Goal: Task Accomplishment & Management: Use online tool/utility

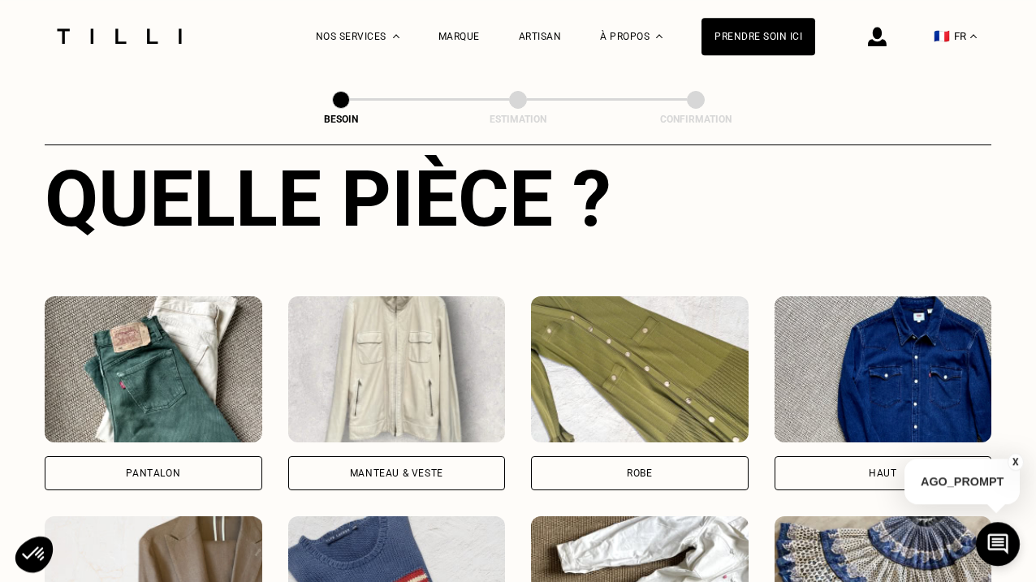
scroll to position [638, 0]
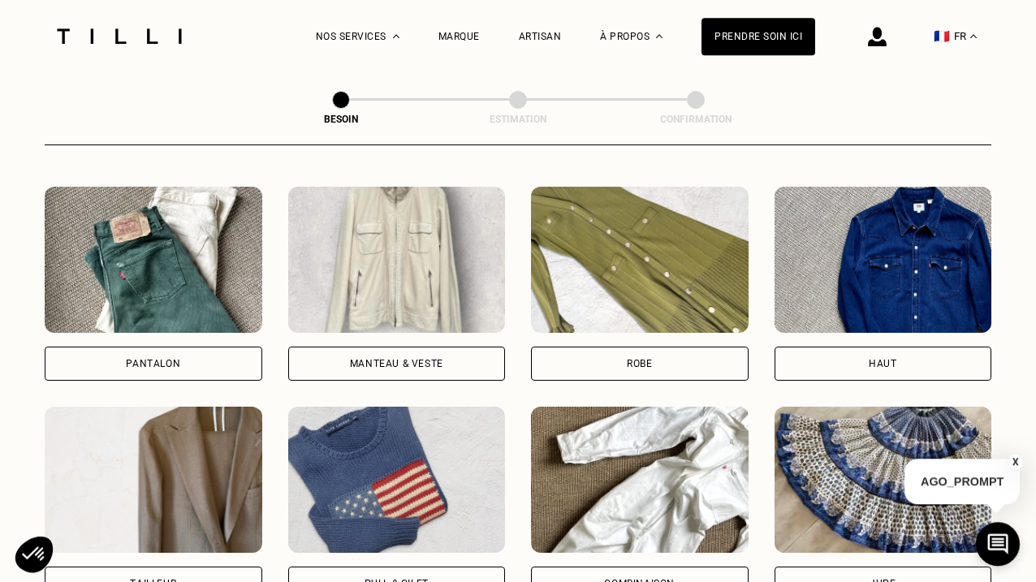
click at [153, 359] on div "Pantalon" at bounding box center [153, 364] width 54 height 10
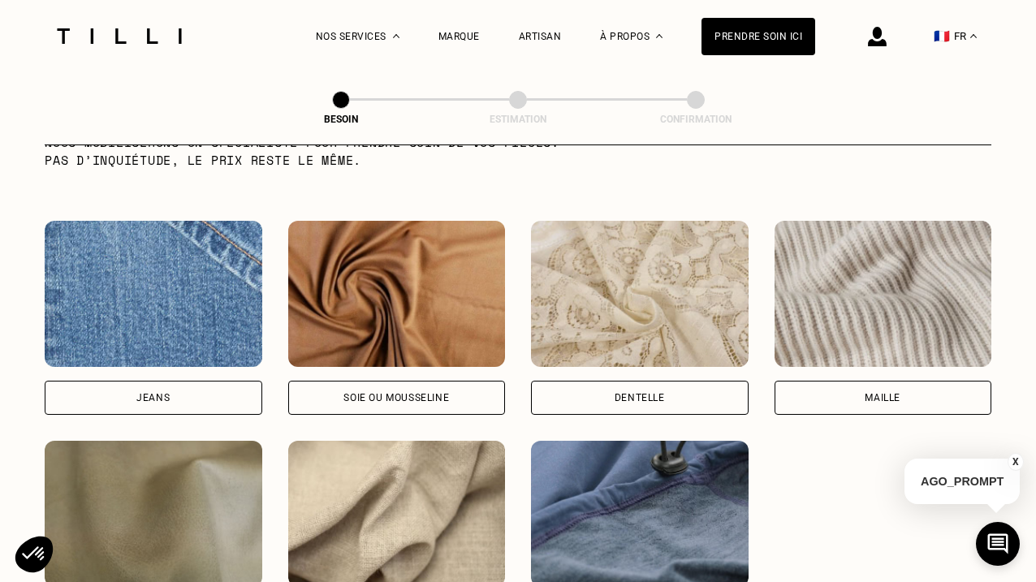
scroll to position [1707, 0]
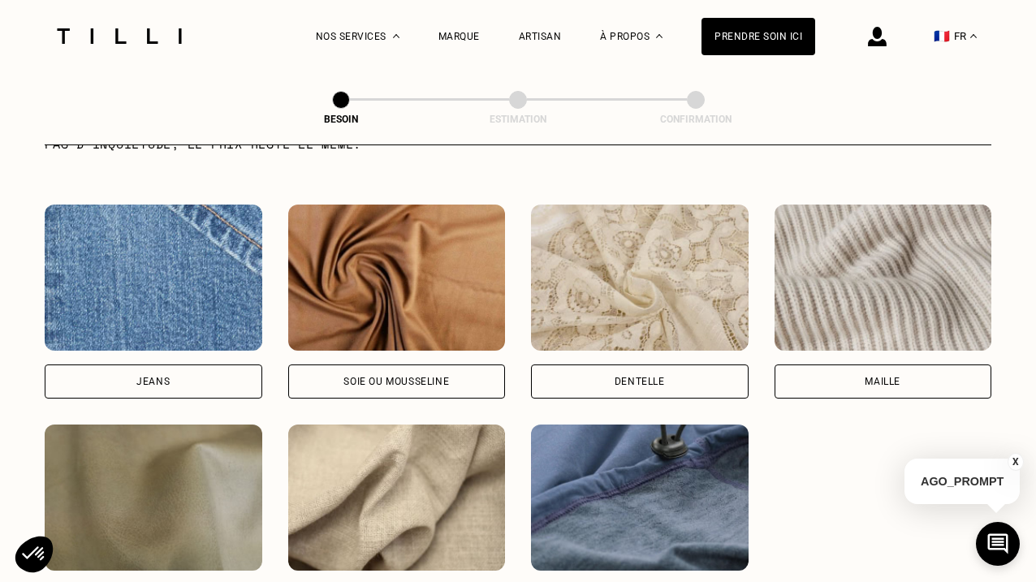
click at [225, 307] on img at bounding box center [154, 278] width 218 height 146
select select "FR"
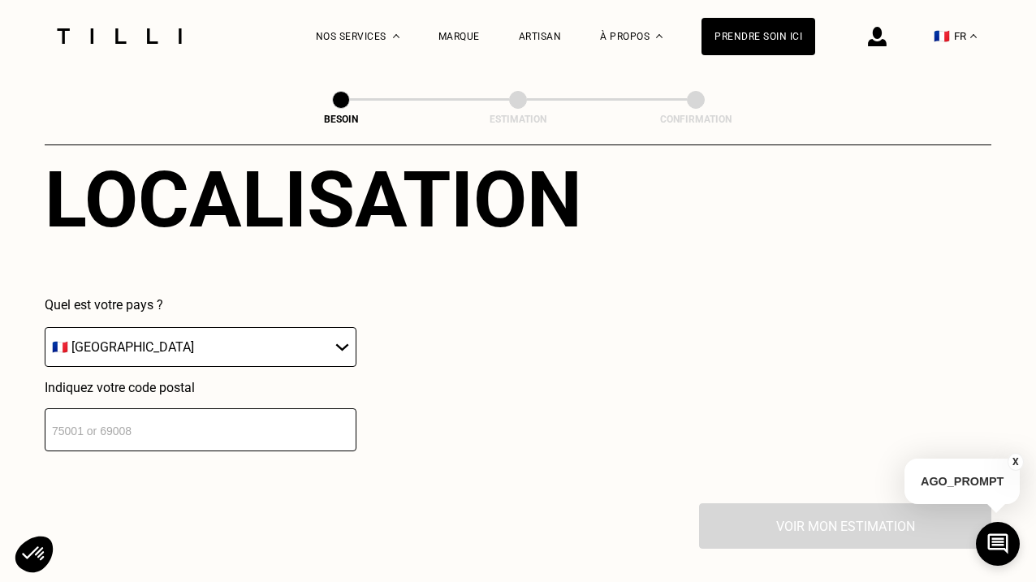
scroll to position [2289, 0]
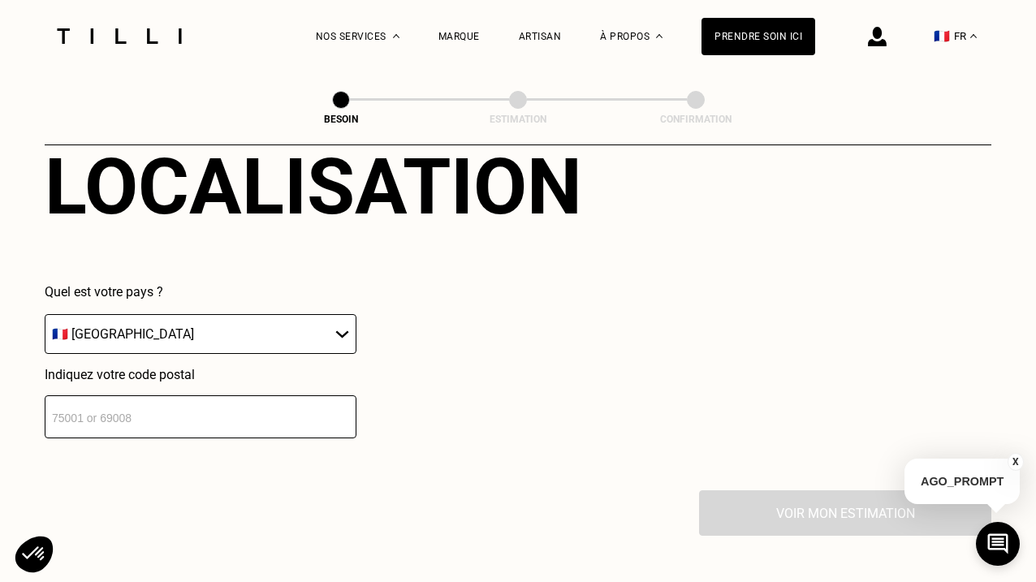
click at [230, 415] on input "number" at bounding box center [201, 417] width 312 height 43
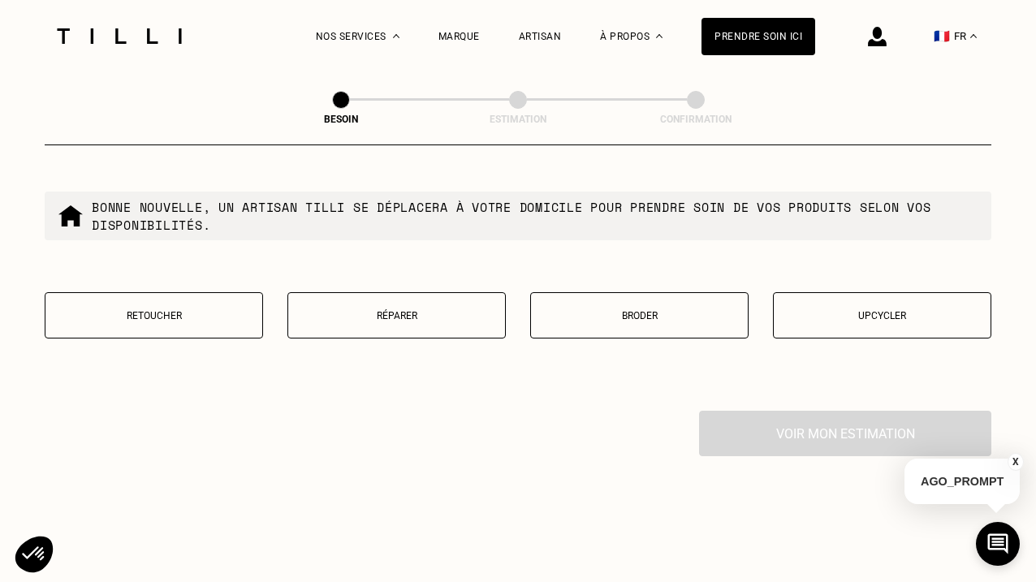
scroll to position [2821, 0]
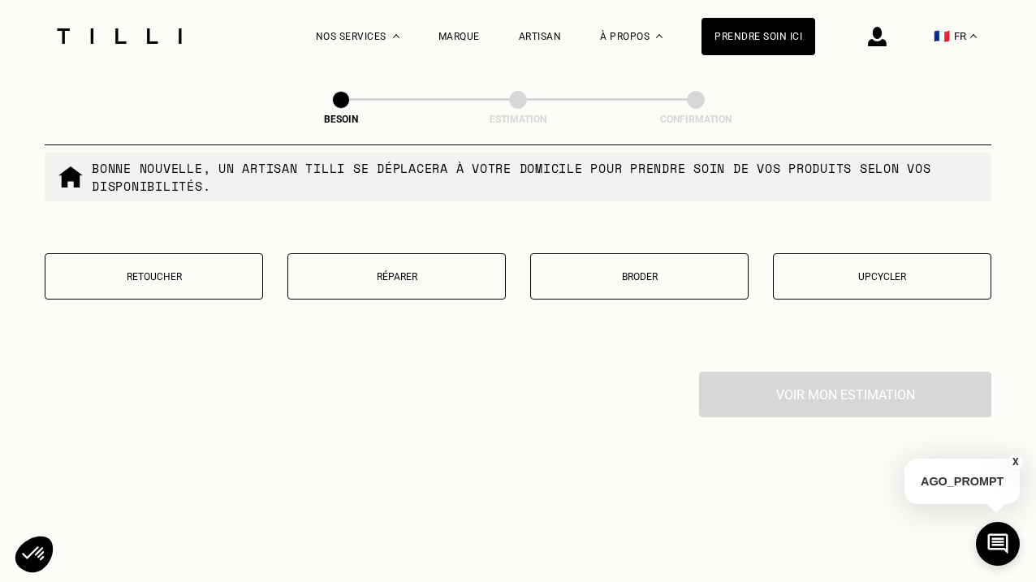
type input "75013"
click at [200, 272] on p "Retoucher" at bounding box center [154, 276] width 201 height 11
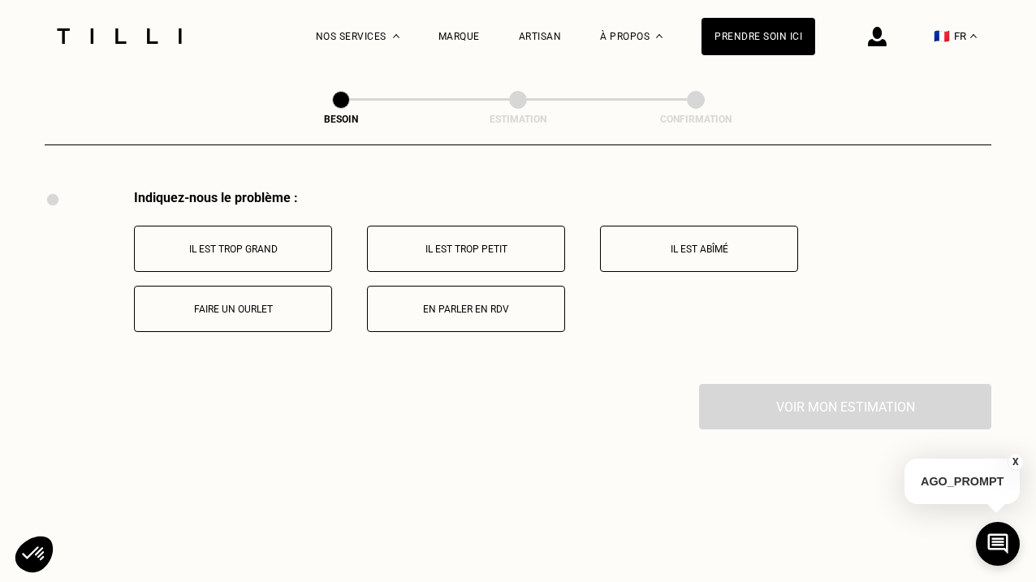
scroll to position [3007, 0]
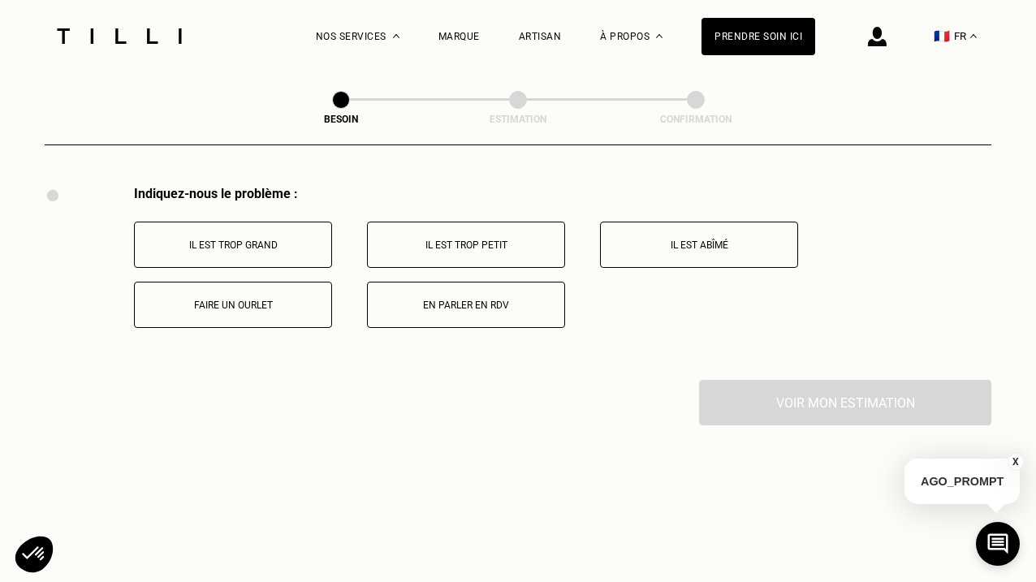
click at [258, 226] on button "Il est trop grand" at bounding box center [233, 245] width 198 height 46
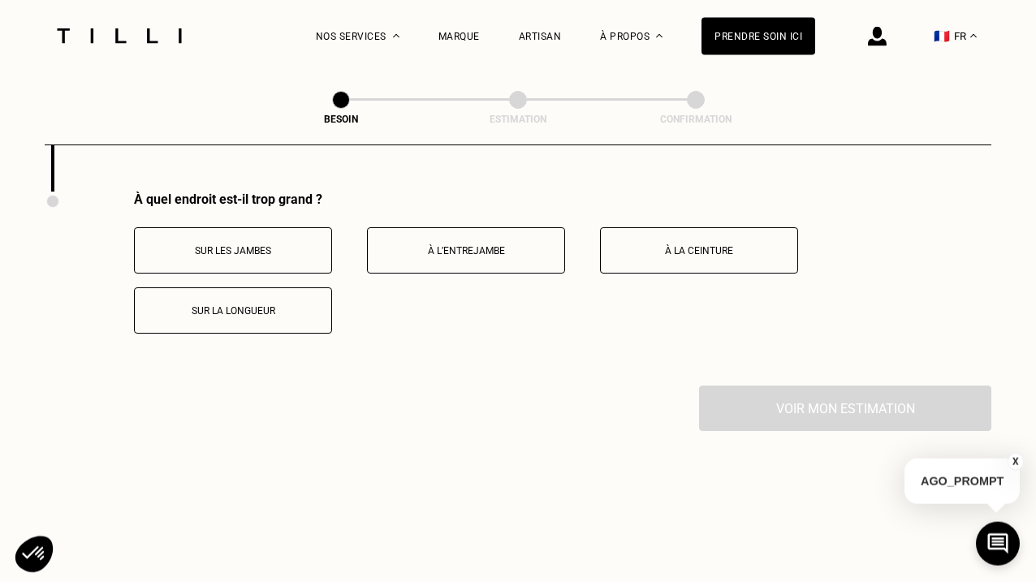
scroll to position [3201, 0]
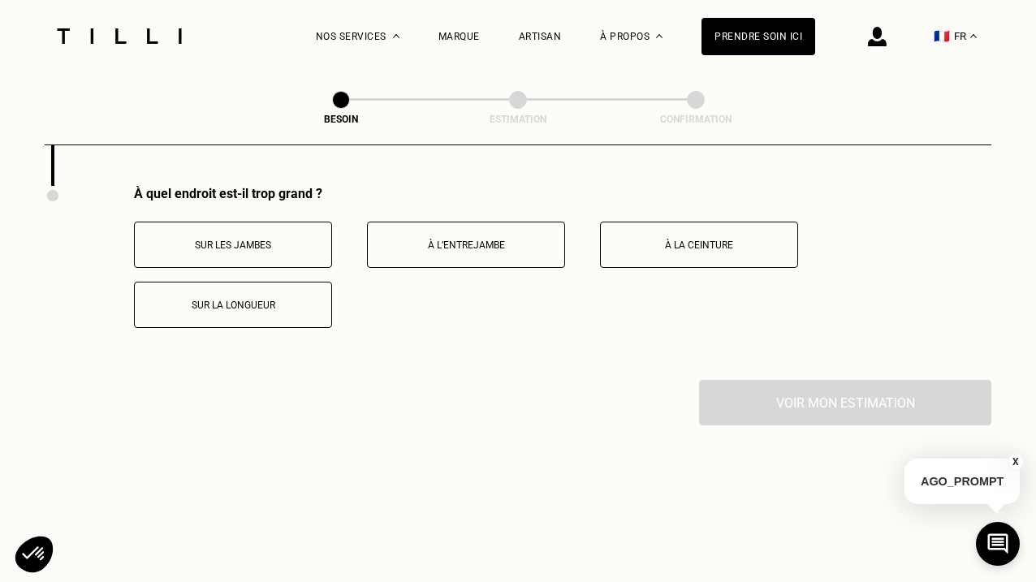
click at [266, 242] on p "Sur les jambes" at bounding box center [233, 245] width 180 height 11
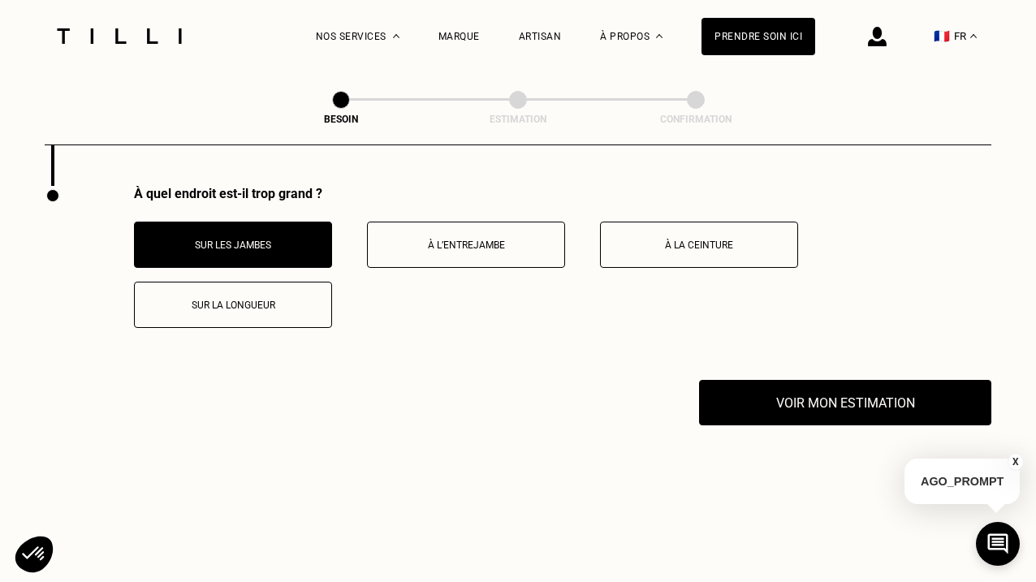
click at [318, 306] on p "Sur la longueur" at bounding box center [233, 305] width 180 height 11
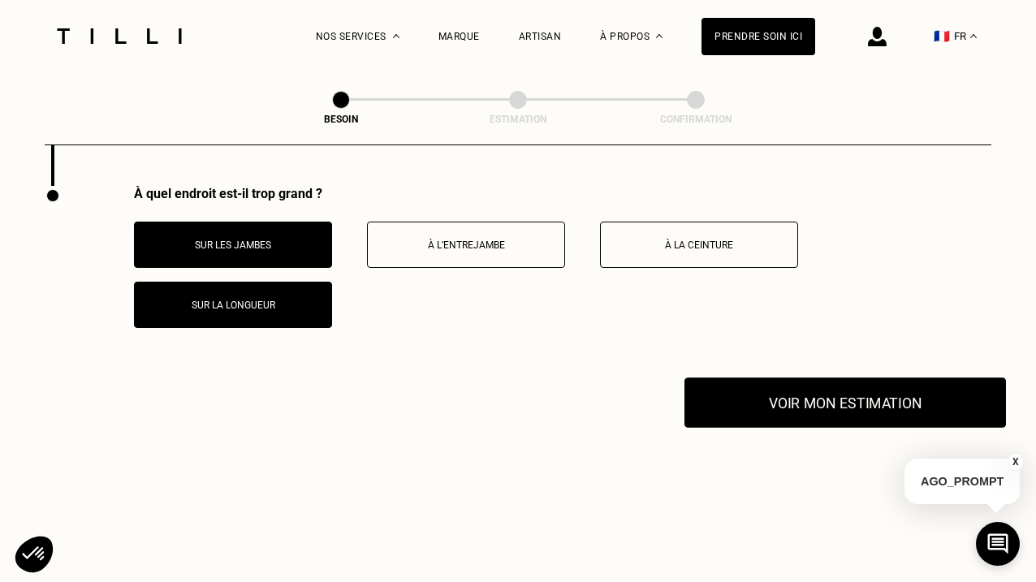
click at [804, 413] on button "Voir mon estimation" at bounding box center [846, 403] width 322 height 50
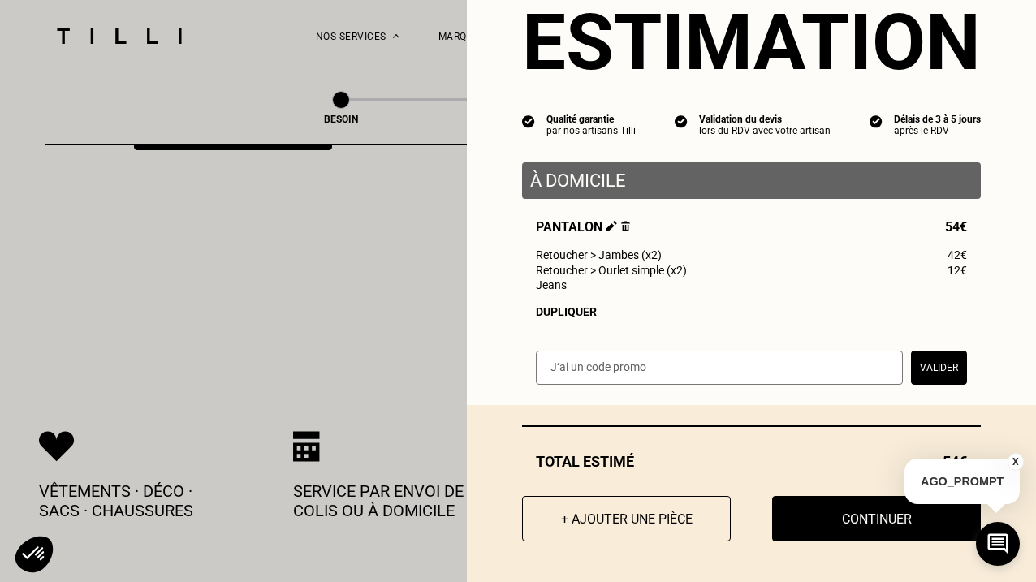
scroll to position [3381, 0]
click at [1015, 457] on button "X" at bounding box center [1016, 462] width 16 height 18
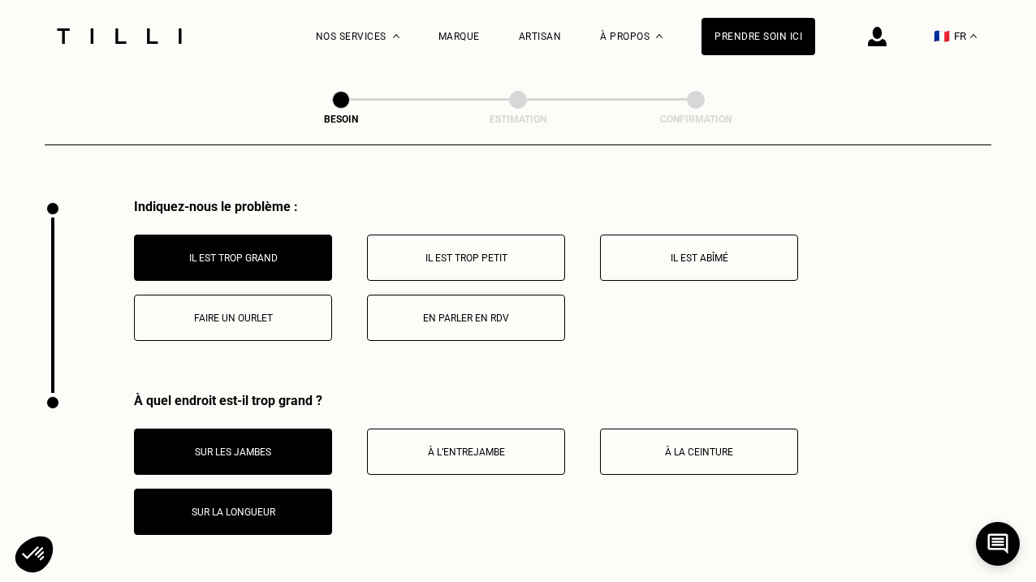
scroll to position [3000, 0]
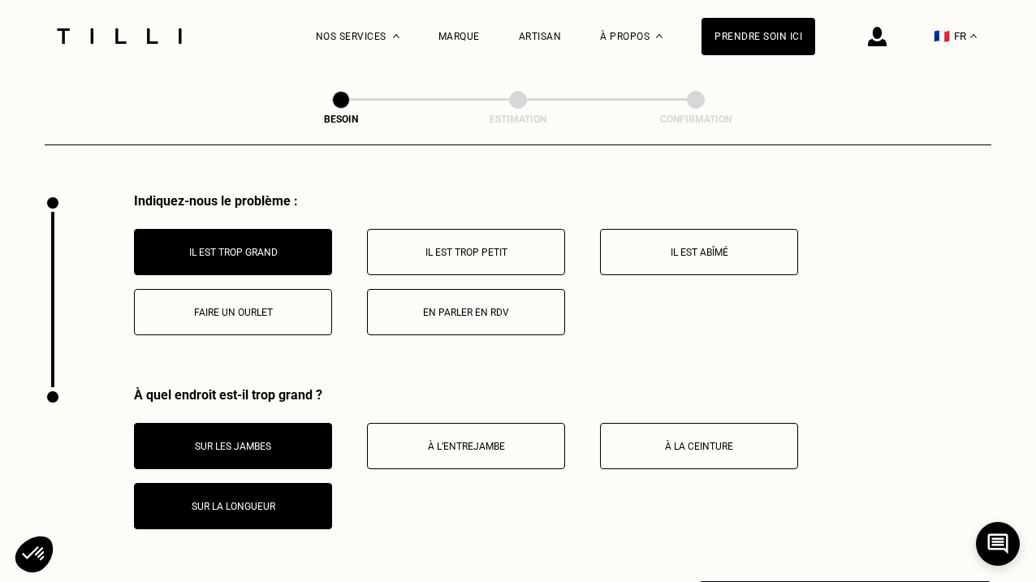
click at [246, 315] on button "Faire un ourlet" at bounding box center [233, 312] width 198 height 46
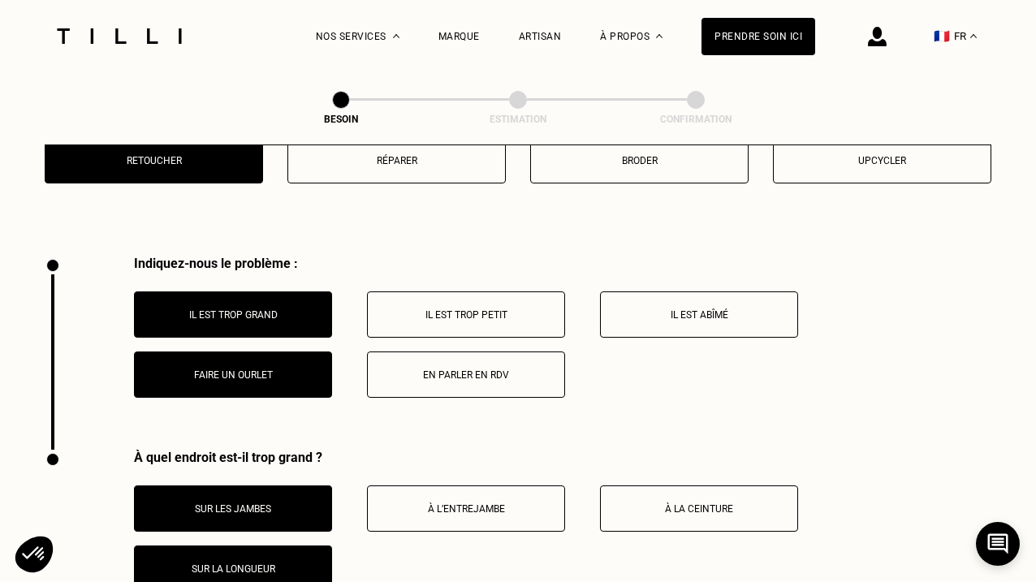
scroll to position [2944, 0]
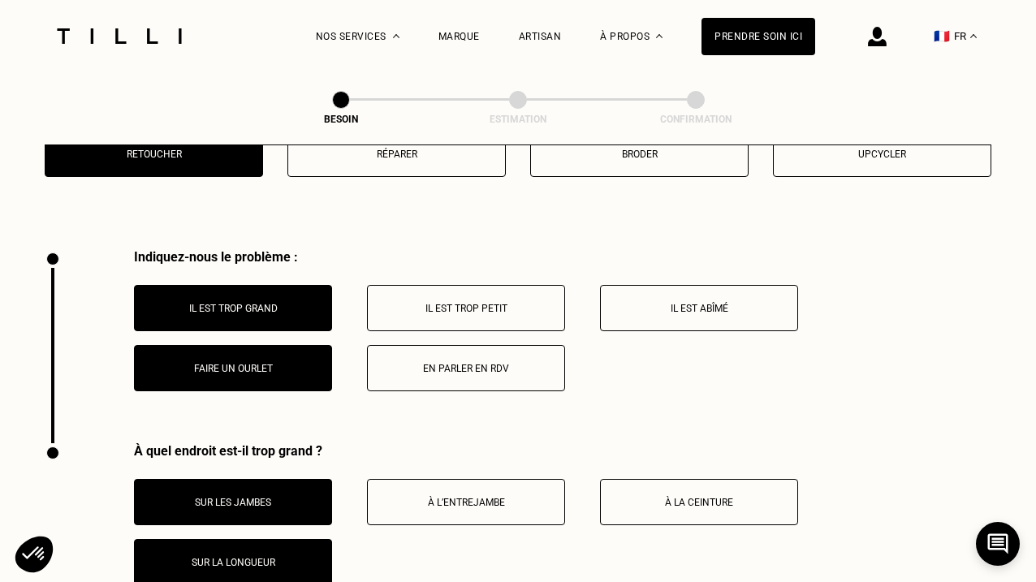
click at [248, 303] on p "Il est trop grand" at bounding box center [233, 308] width 180 height 11
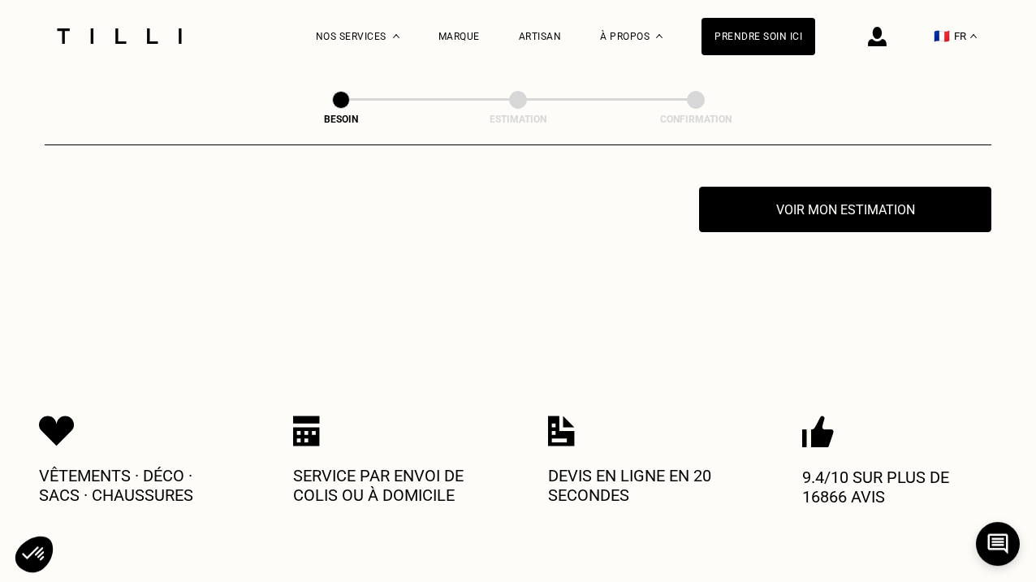
scroll to position [3201, 0]
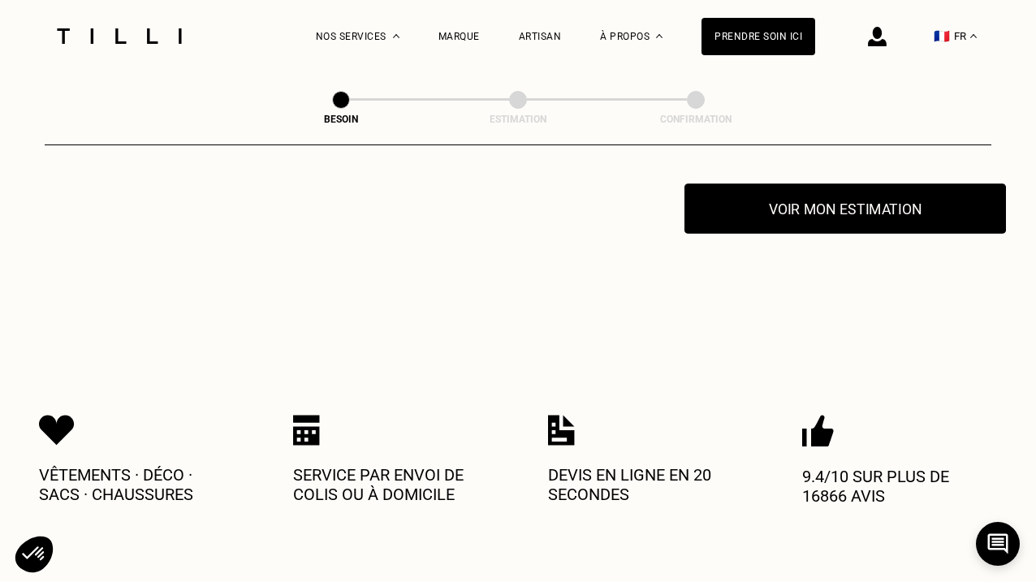
click at [761, 213] on button "Voir mon estimation" at bounding box center [846, 209] width 322 height 50
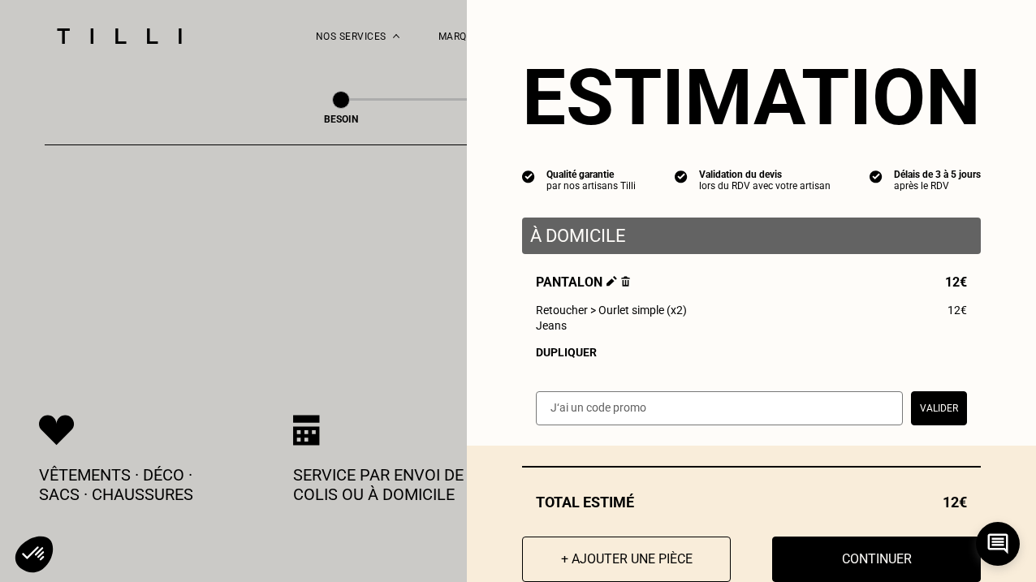
scroll to position [49, 0]
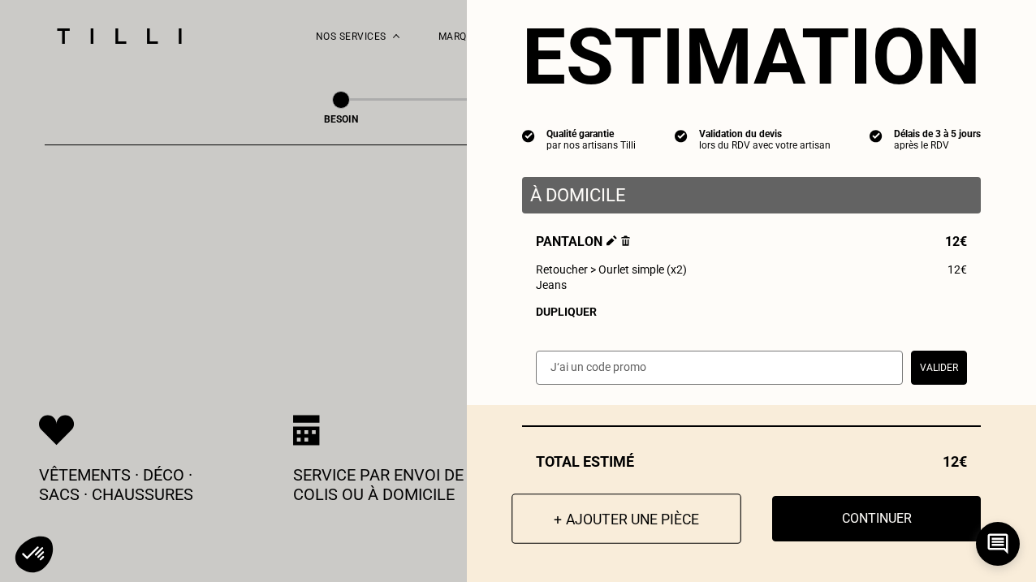
click at [612, 516] on button "+ Ajouter une pièce" at bounding box center [627, 519] width 230 height 50
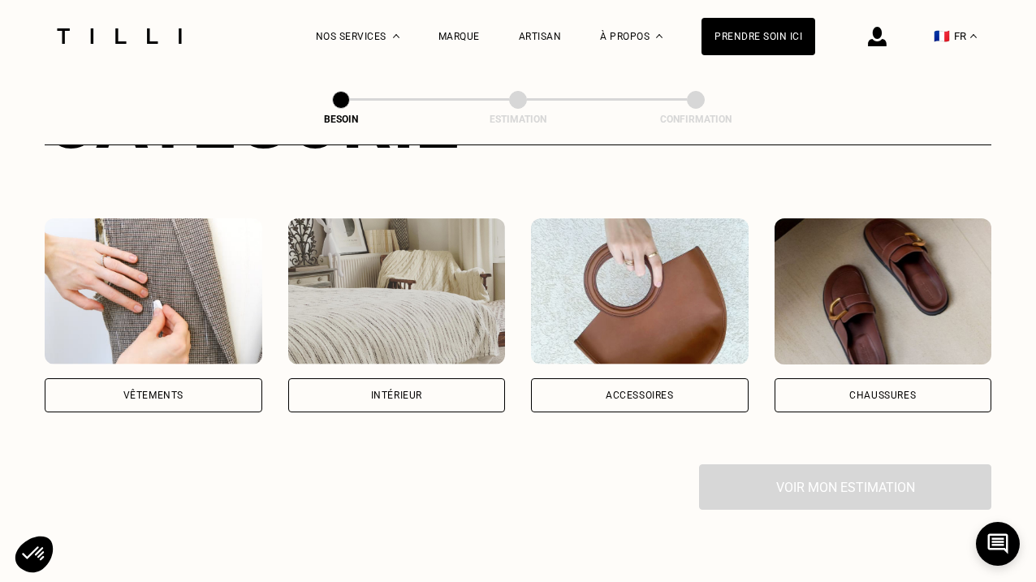
scroll to position [272, 0]
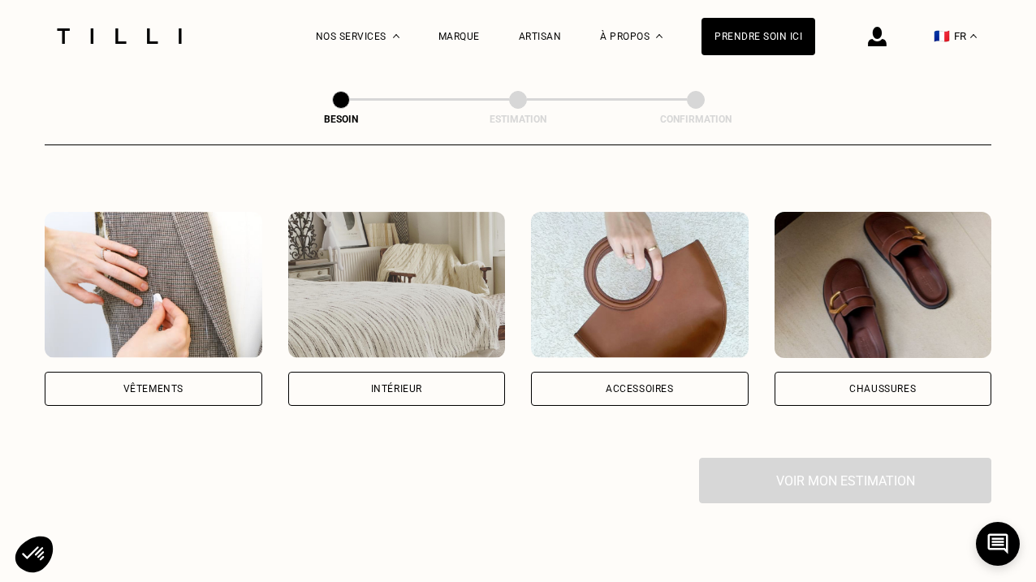
click at [140, 260] on img at bounding box center [154, 285] width 218 height 146
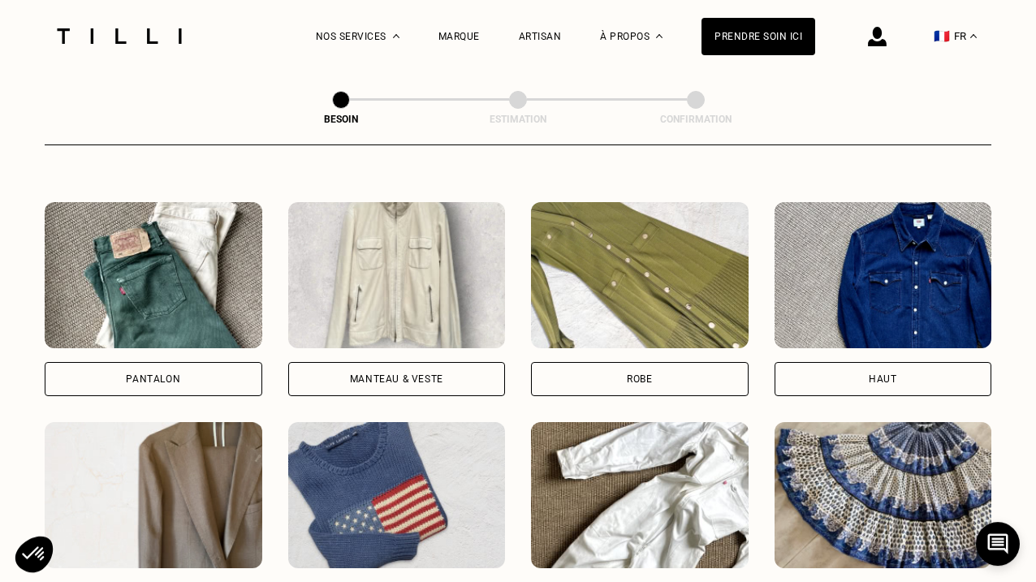
scroll to position [724, 0]
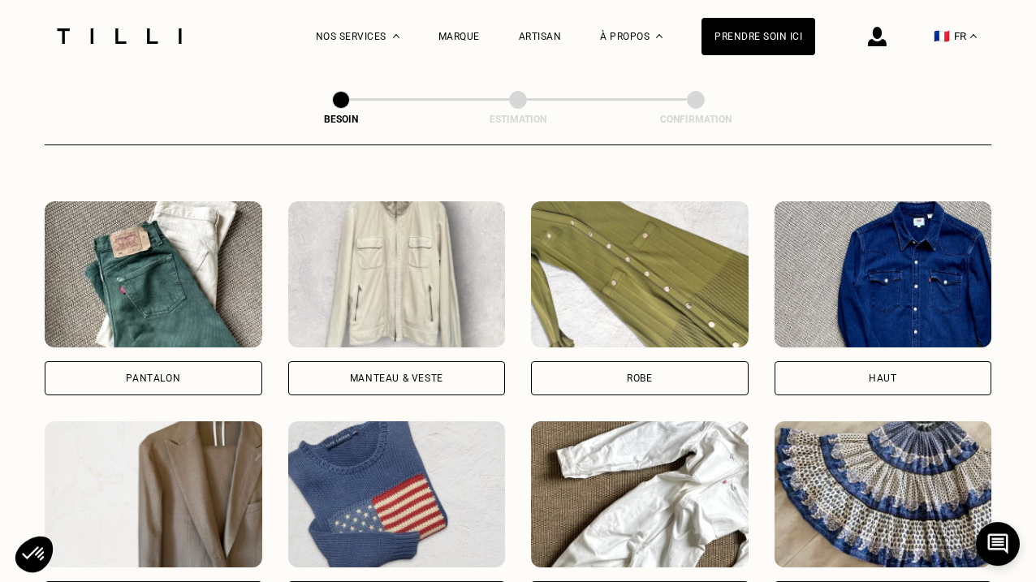
click at [201, 375] on div "Pantalon" at bounding box center [154, 378] width 218 height 34
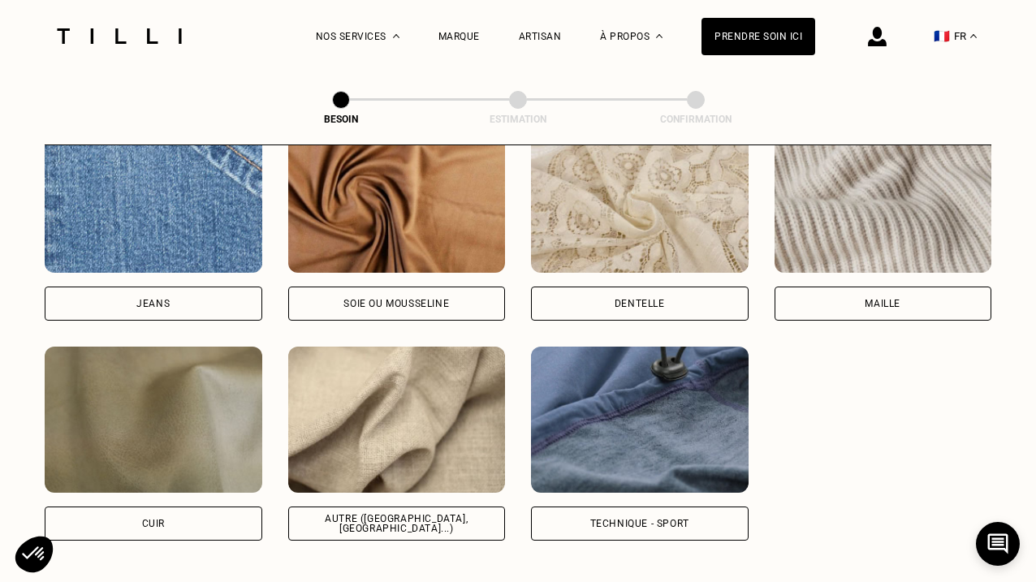
scroll to position [1791, 0]
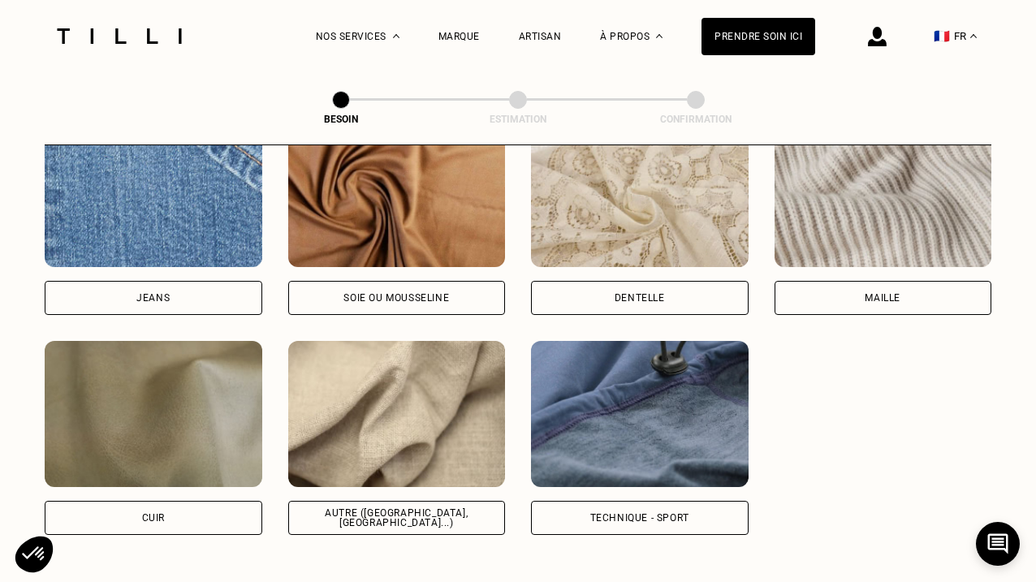
click at [386, 407] on img at bounding box center [397, 414] width 218 height 146
select select "FR"
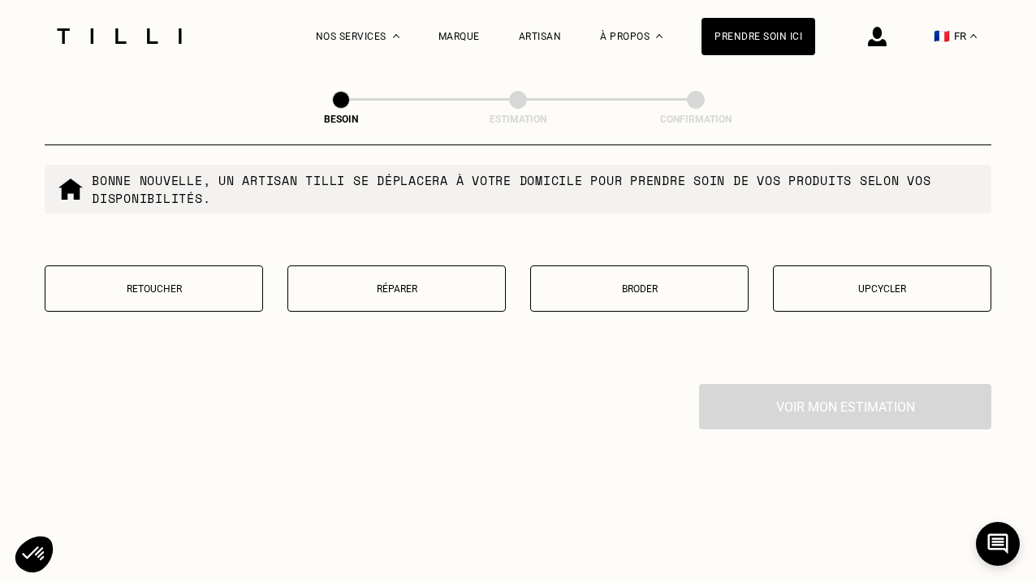
scroll to position [2822, 0]
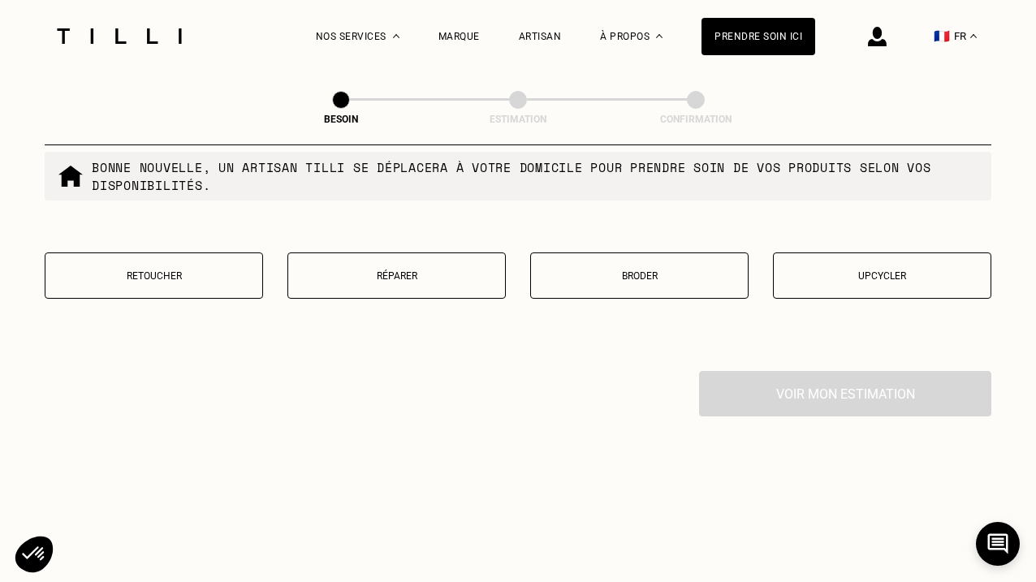
click at [204, 260] on button "Retoucher" at bounding box center [154, 276] width 218 height 46
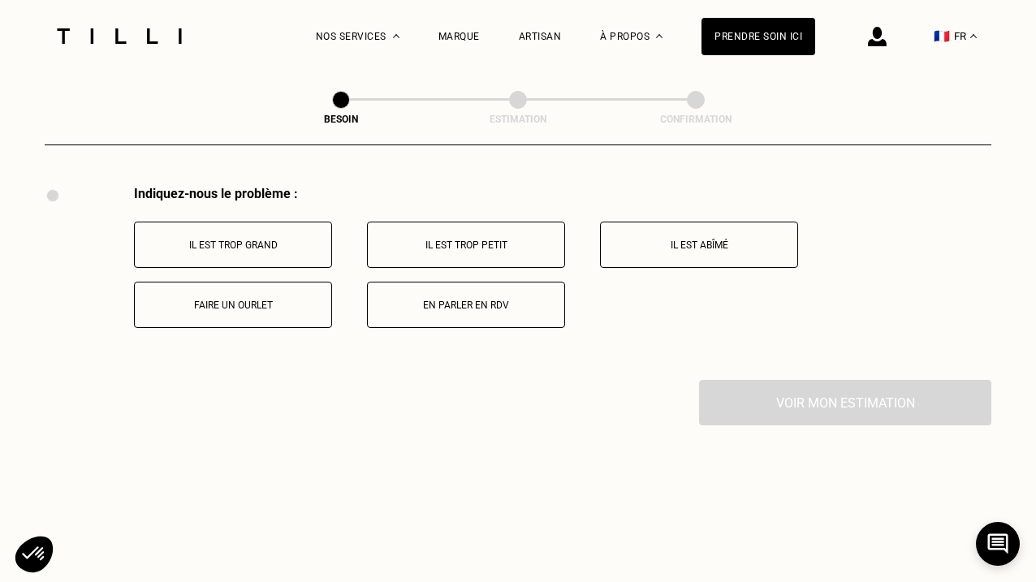
click at [257, 309] on button "Faire un ourlet" at bounding box center [233, 305] width 198 height 46
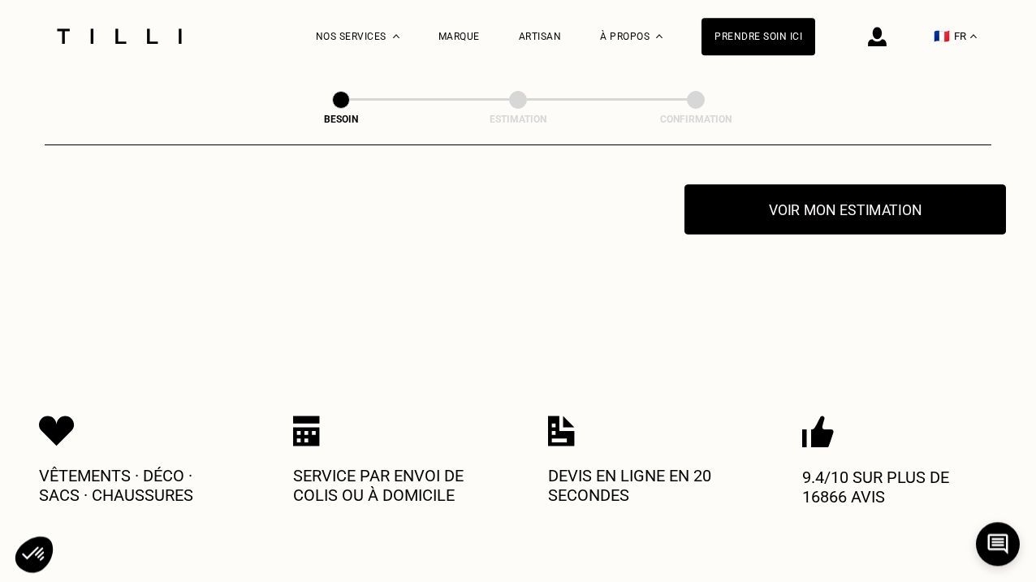
scroll to position [3201, 0]
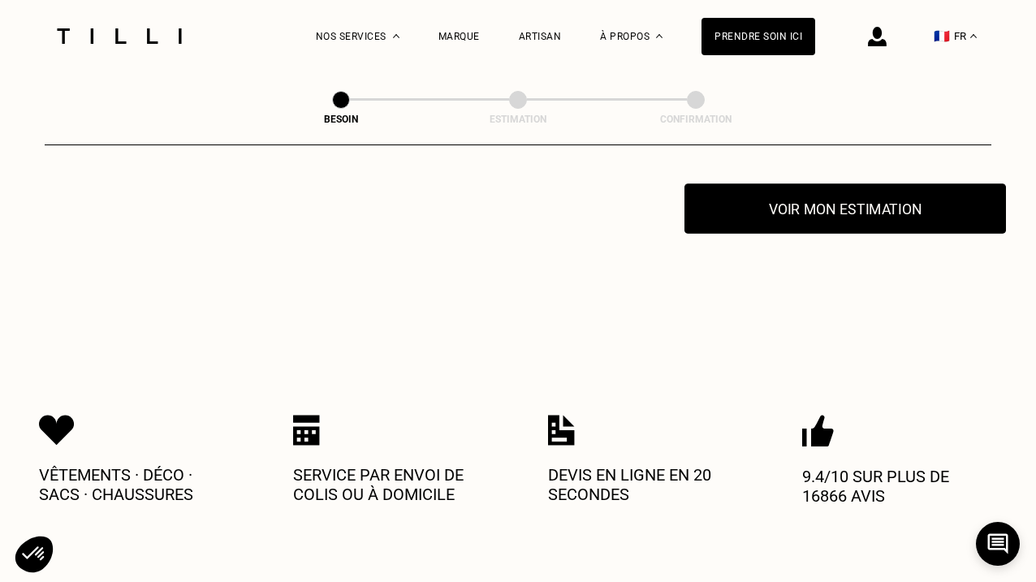
click at [770, 205] on button "Voir mon estimation" at bounding box center [846, 209] width 322 height 50
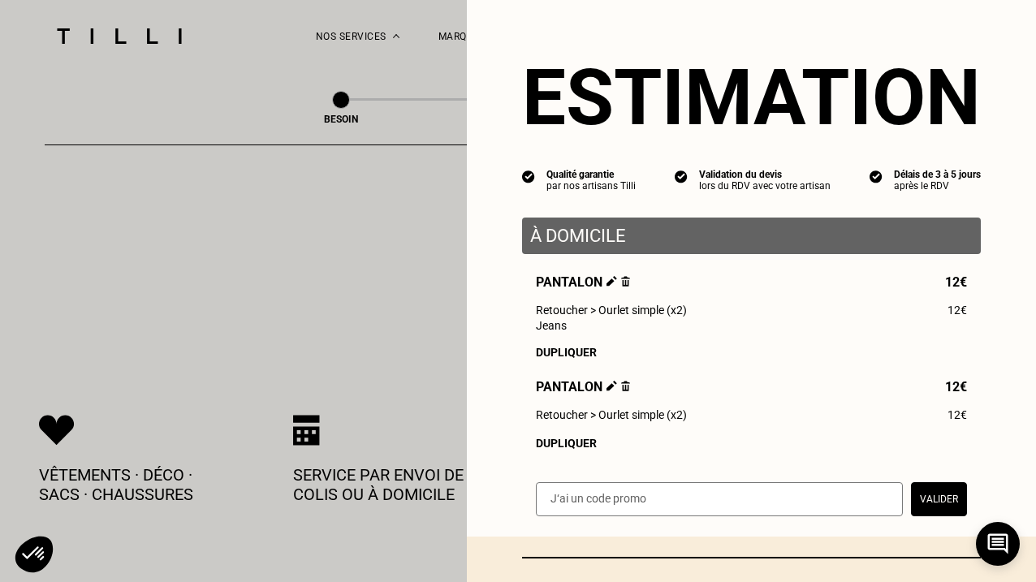
scroll to position [141, 0]
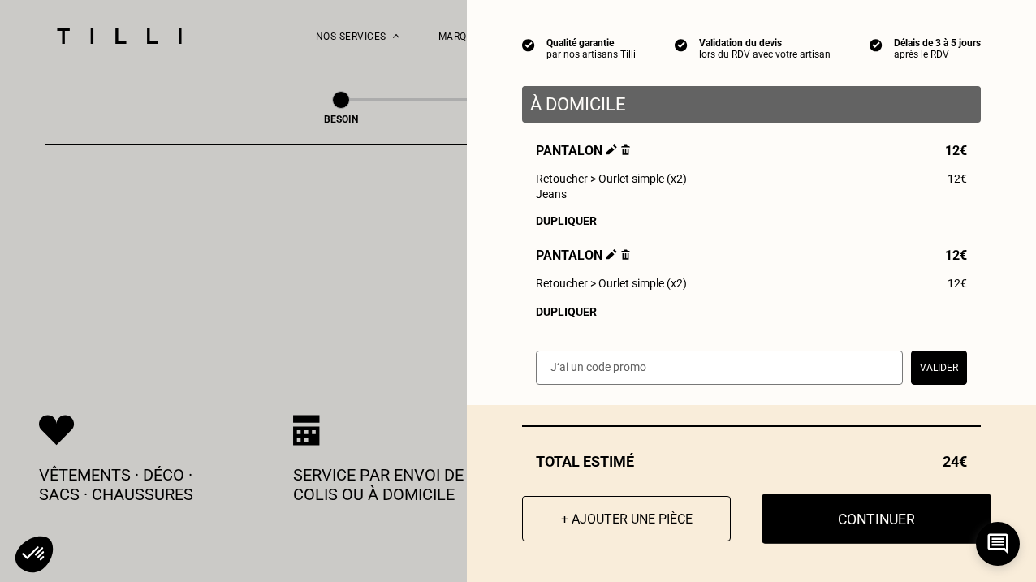
click at [841, 524] on button "Continuer" at bounding box center [877, 519] width 230 height 50
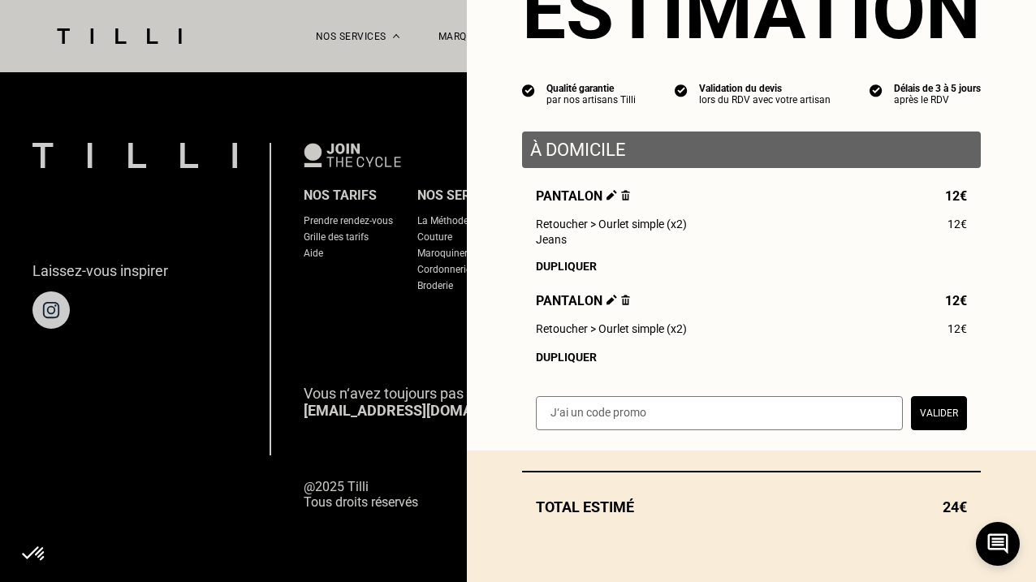
scroll to position [96, 0]
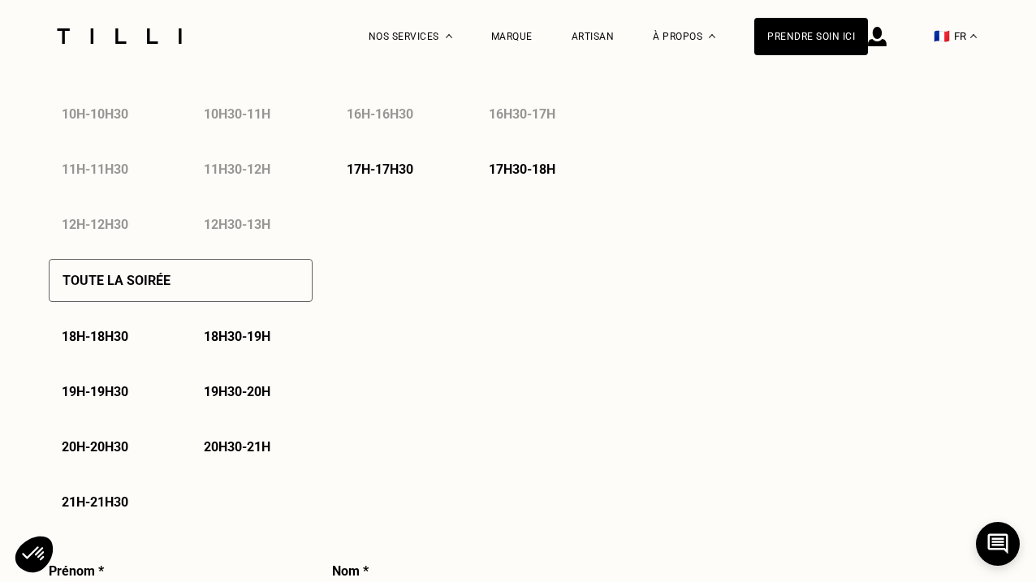
select select "FR"
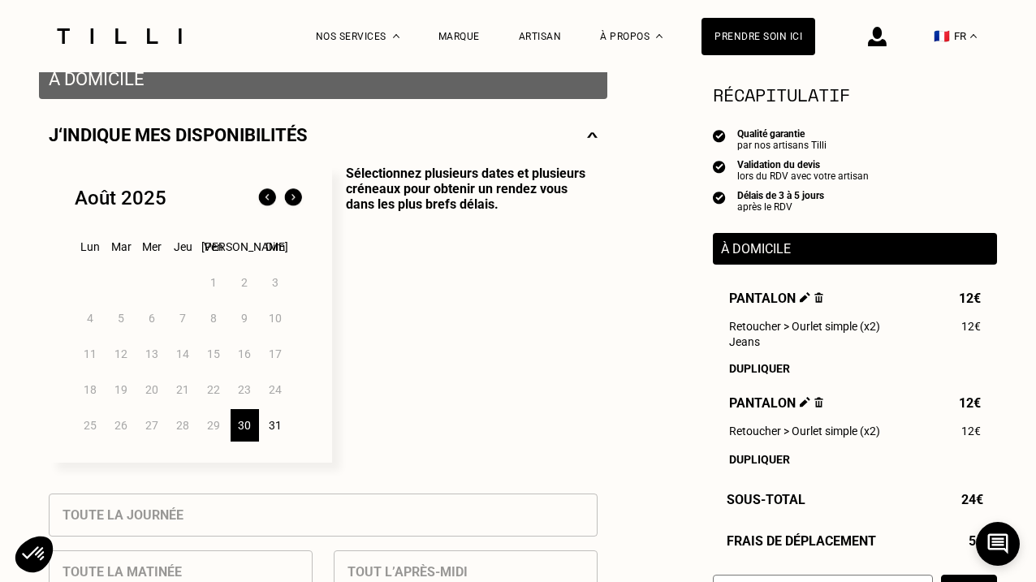
scroll to position [333, 0]
click at [292, 206] on img at bounding box center [293, 199] width 26 height 26
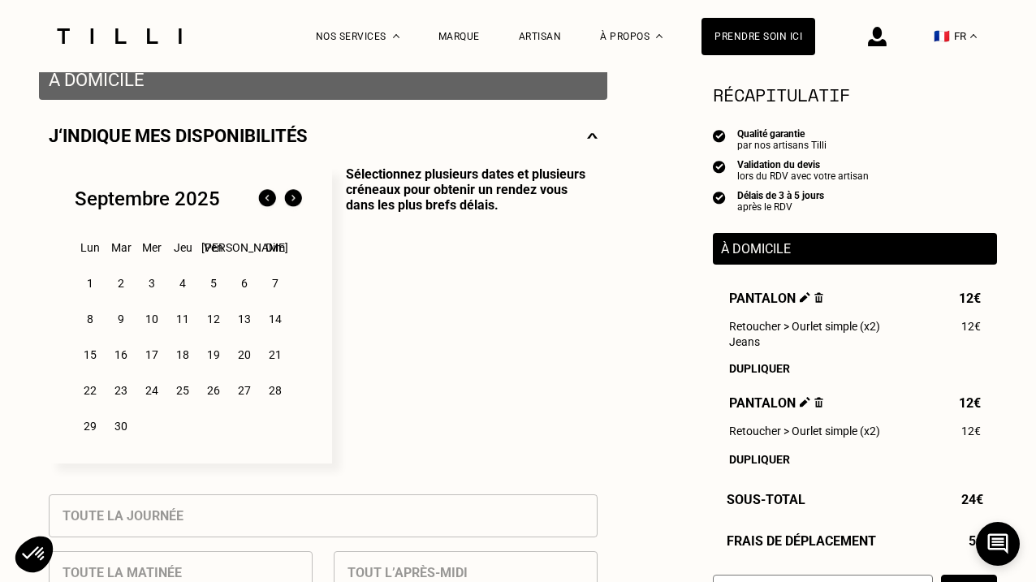
click at [184, 286] on div "4" at bounding box center [183, 283] width 28 height 32
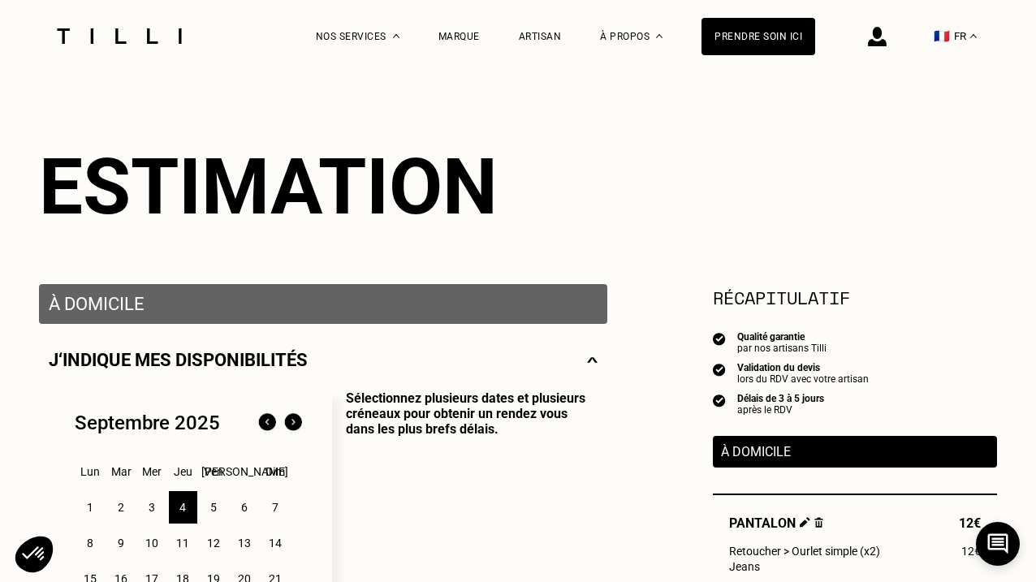
scroll to position [0, 0]
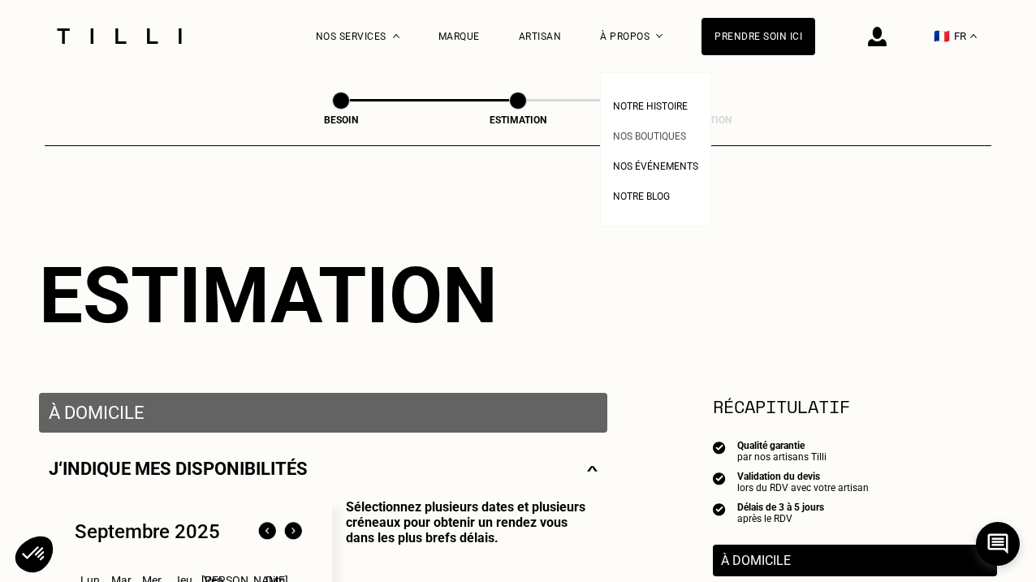
click at [654, 135] on span "Nos boutiques" at bounding box center [649, 136] width 73 height 11
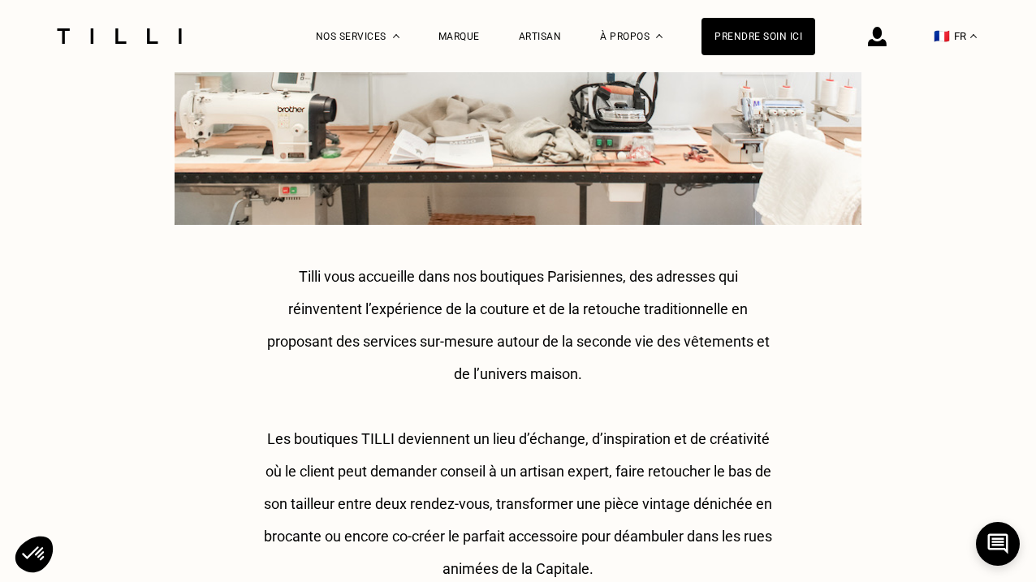
scroll to position [273, 0]
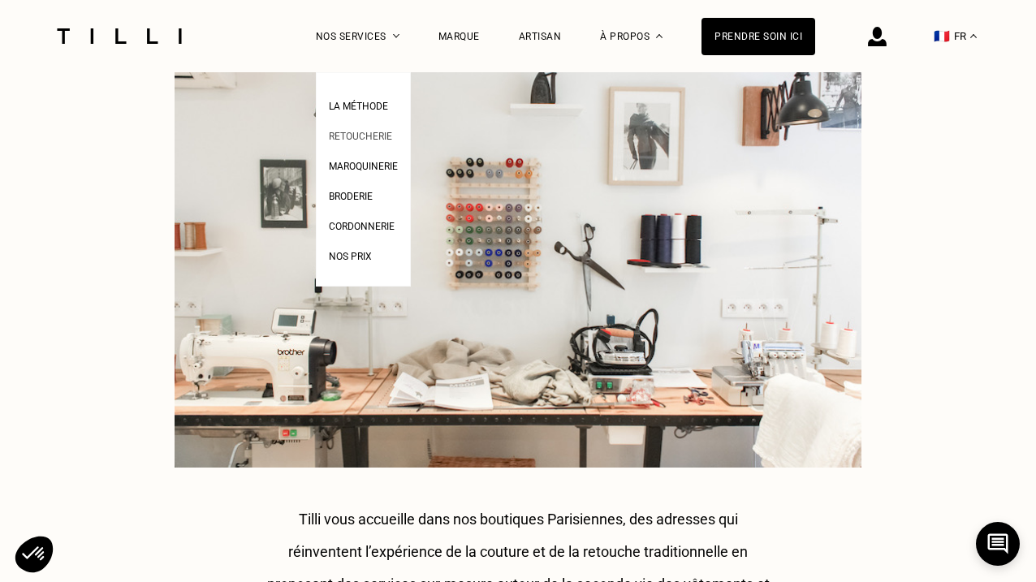
click at [357, 138] on span "Retoucherie" at bounding box center [360, 136] width 63 height 11
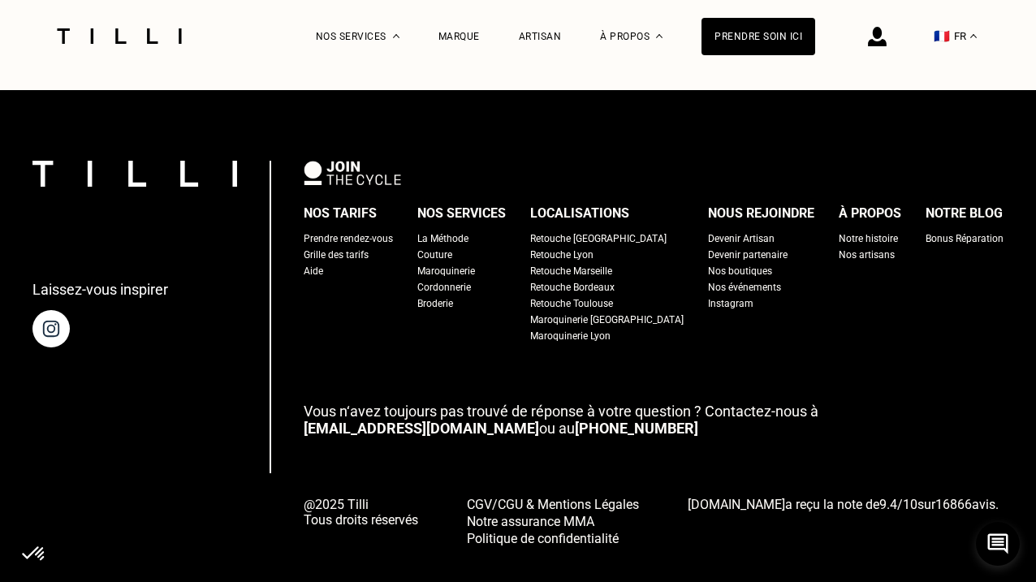
scroll to position [5031, 0]
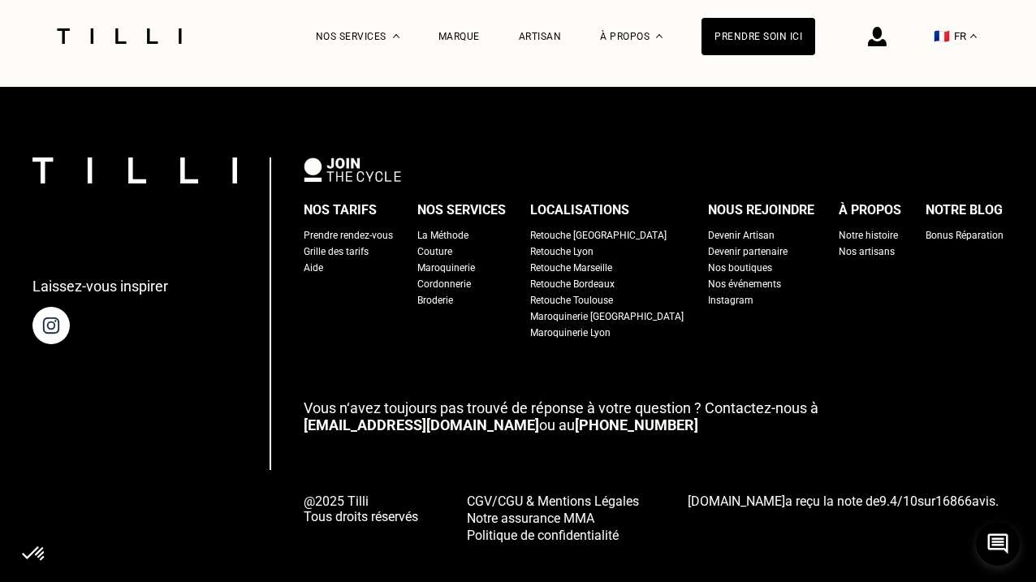
click at [711, 274] on div "Nos boutiques" at bounding box center [740, 268] width 64 height 16
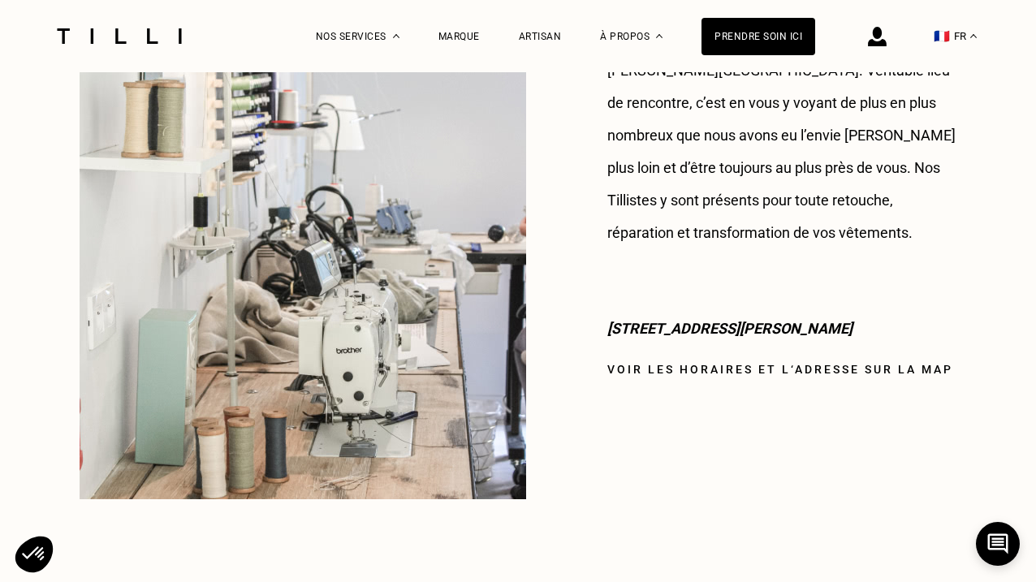
scroll to position [1437, 0]
click at [607, 362] on link "Voir les horaires et l‘adresse sur la map" at bounding box center [780, 368] width 346 height 13
